Goal: Task Accomplishment & Management: Manage account settings

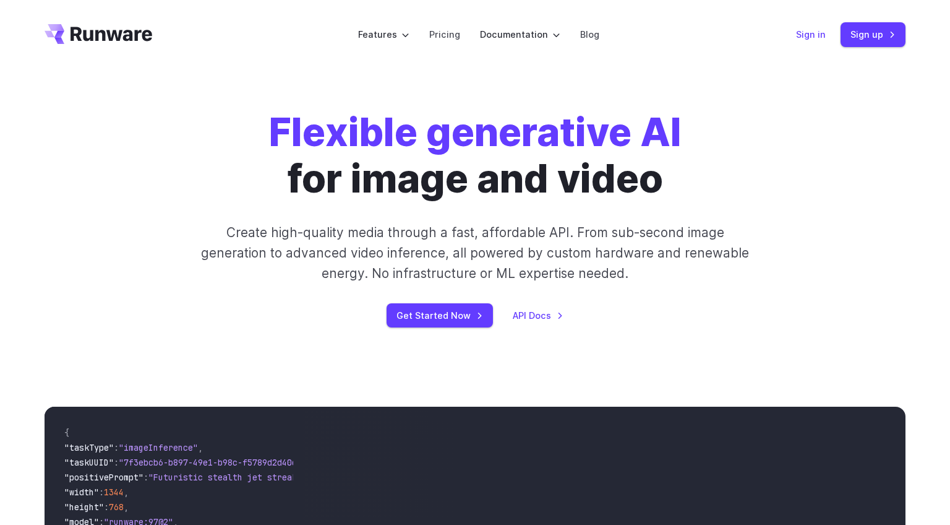
click at [816, 36] on link "Sign in" at bounding box center [811, 34] width 30 height 14
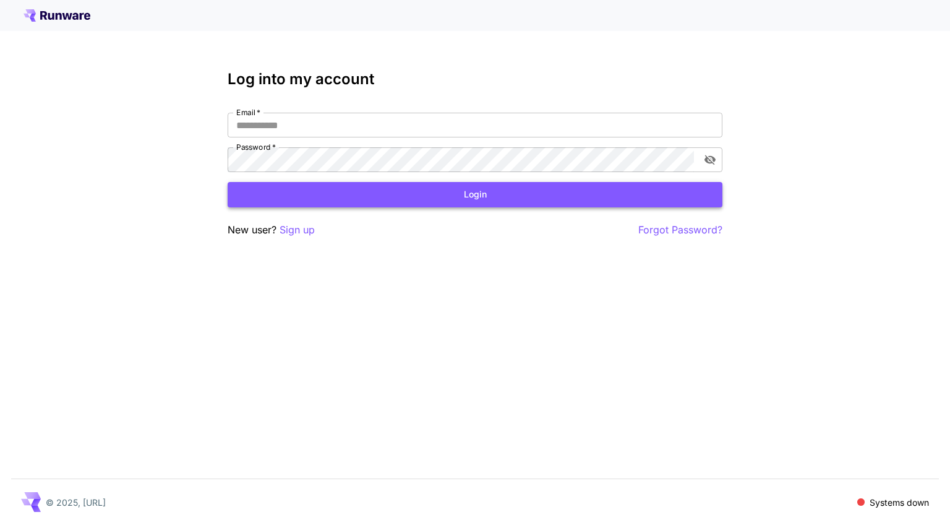
type input "**********"
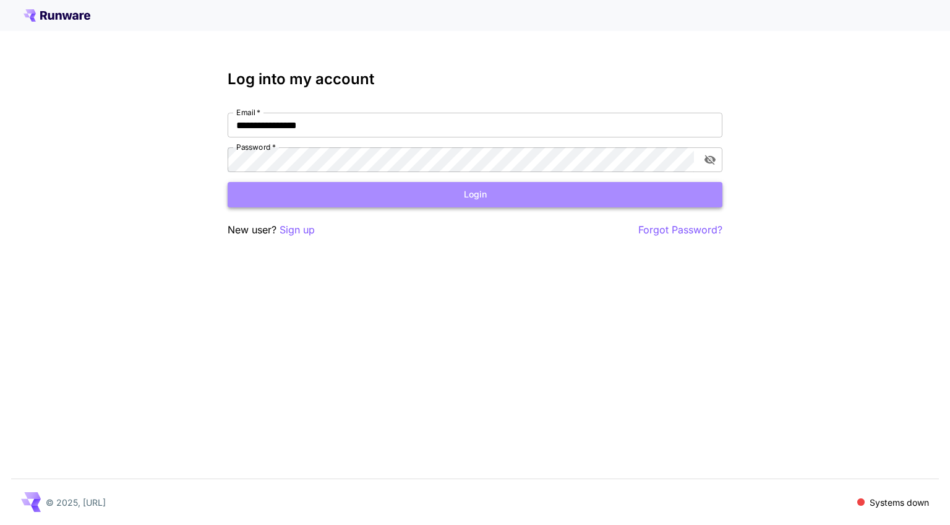
click at [363, 196] on button "Login" at bounding box center [475, 194] width 495 height 25
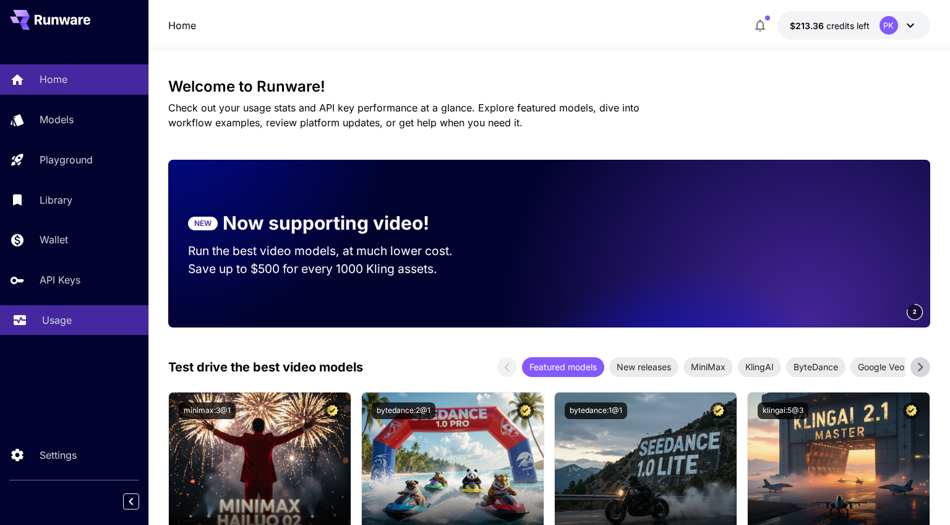
click at [65, 327] on p "Usage" at bounding box center [57, 319] width 30 height 15
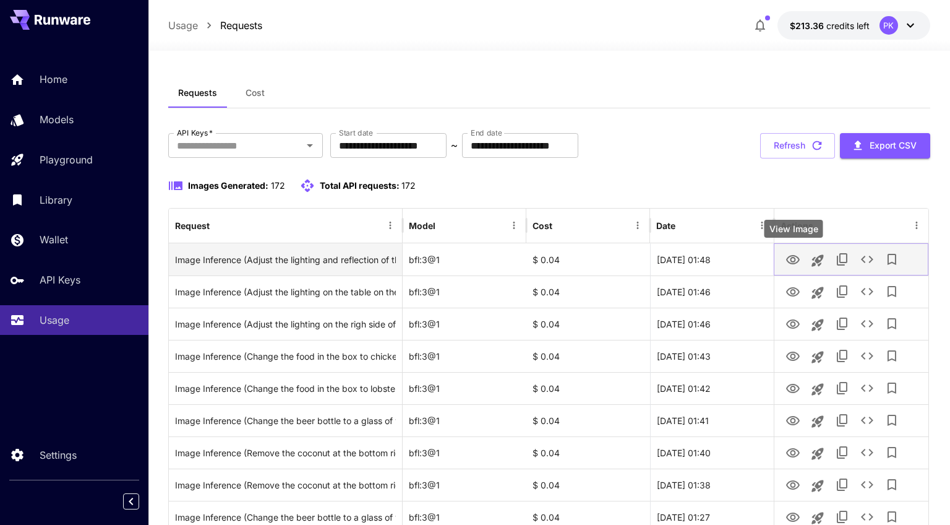
click at [793, 259] on icon "View Image" at bounding box center [793, 259] width 15 height 15
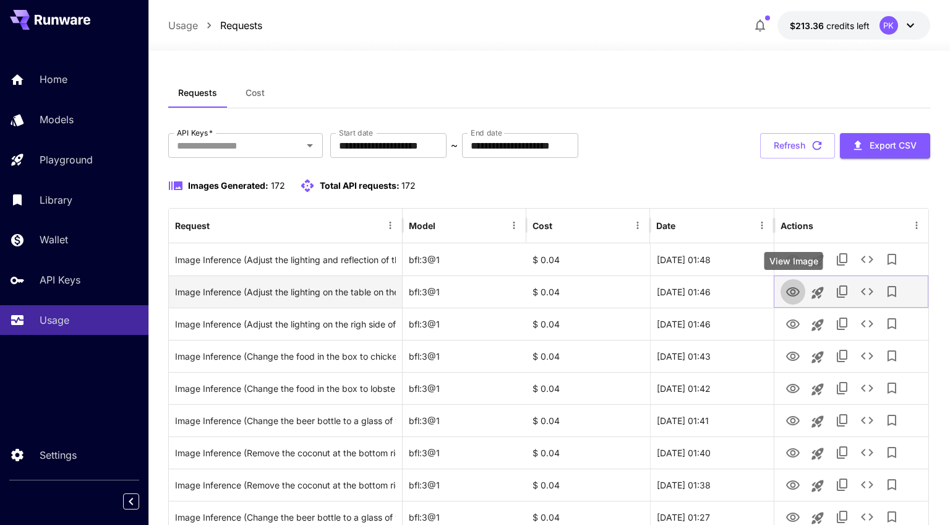
click at [791, 293] on icon "View Image" at bounding box center [793, 291] width 14 height 9
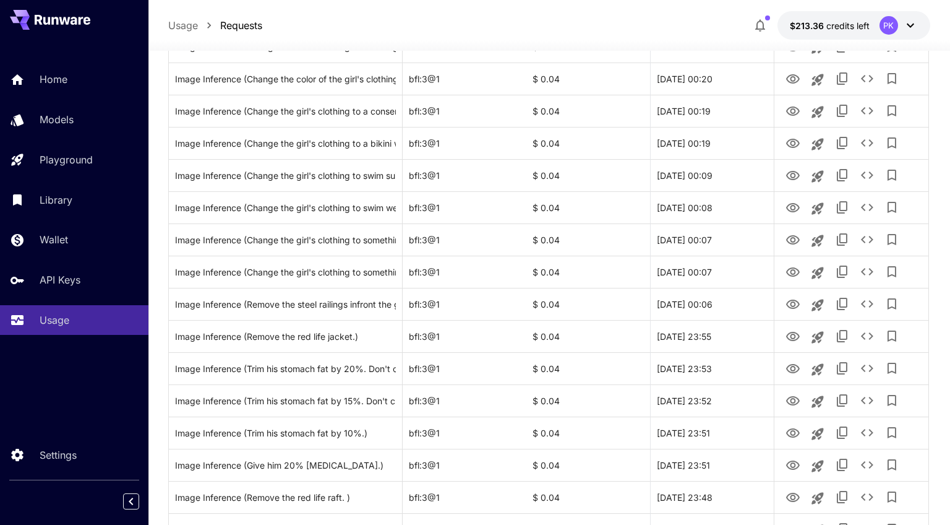
scroll to position [751, 0]
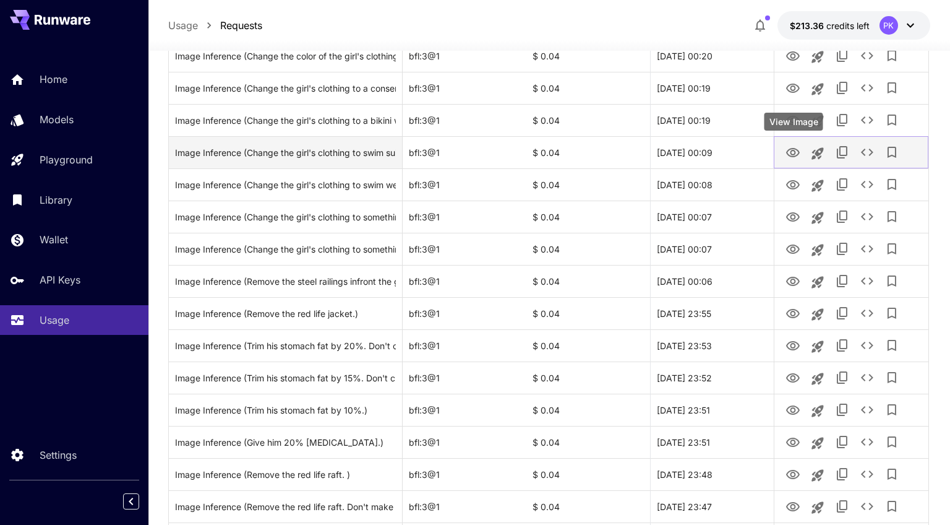
click at [792, 153] on icon "View Image" at bounding box center [793, 152] width 14 height 9
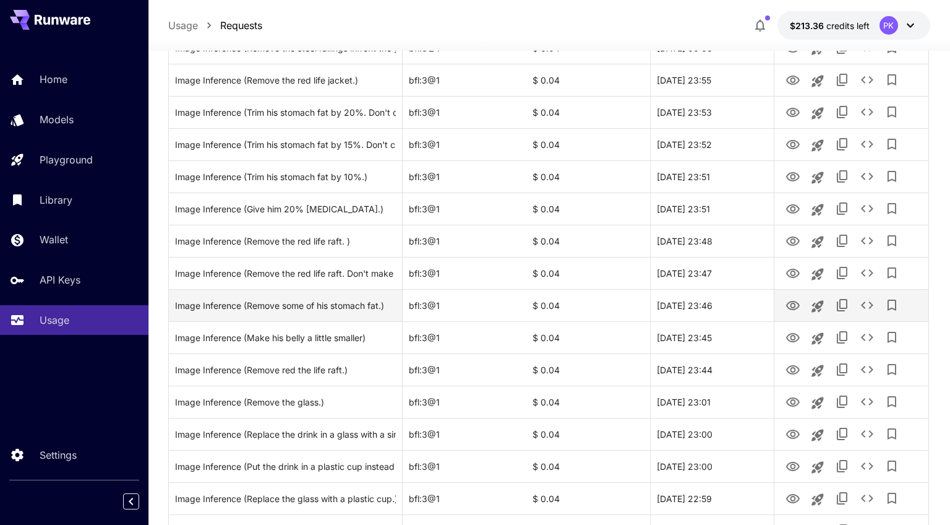
scroll to position [1080, 0]
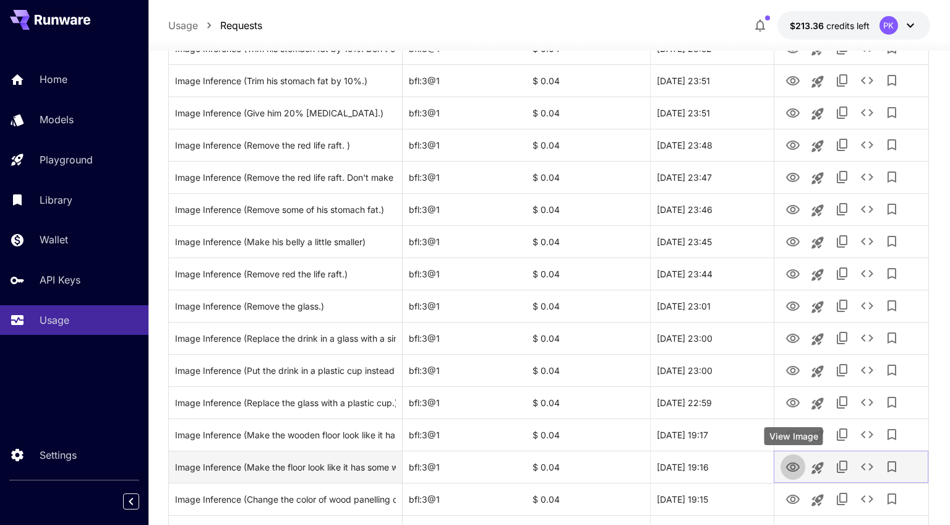
click at [795, 465] on icon "View Image" at bounding box center [793, 466] width 14 height 9
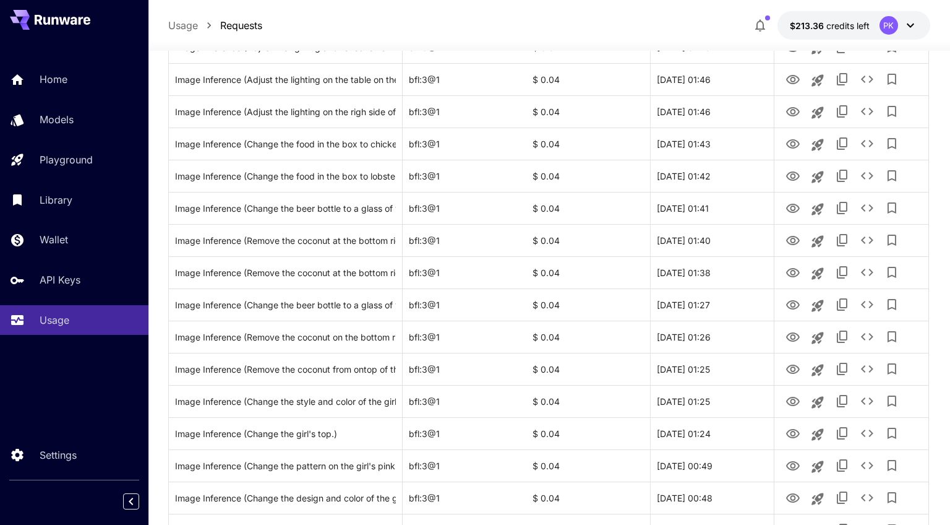
scroll to position [0, 0]
